Goal: Task Accomplishment & Management: Manage account settings

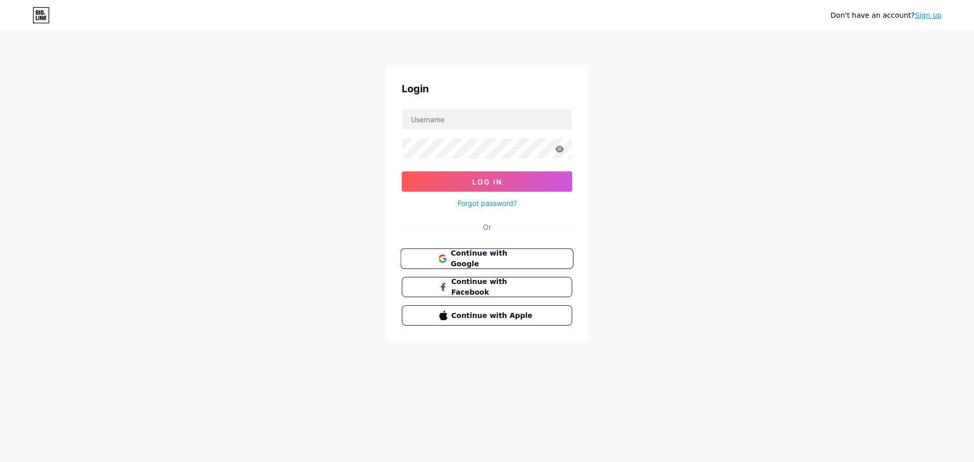
click at [490, 261] on span "Continue with Google" at bounding box center [492, 259] width 85 height 22
